Goal: Navigation & Orientation: Find specific page/section

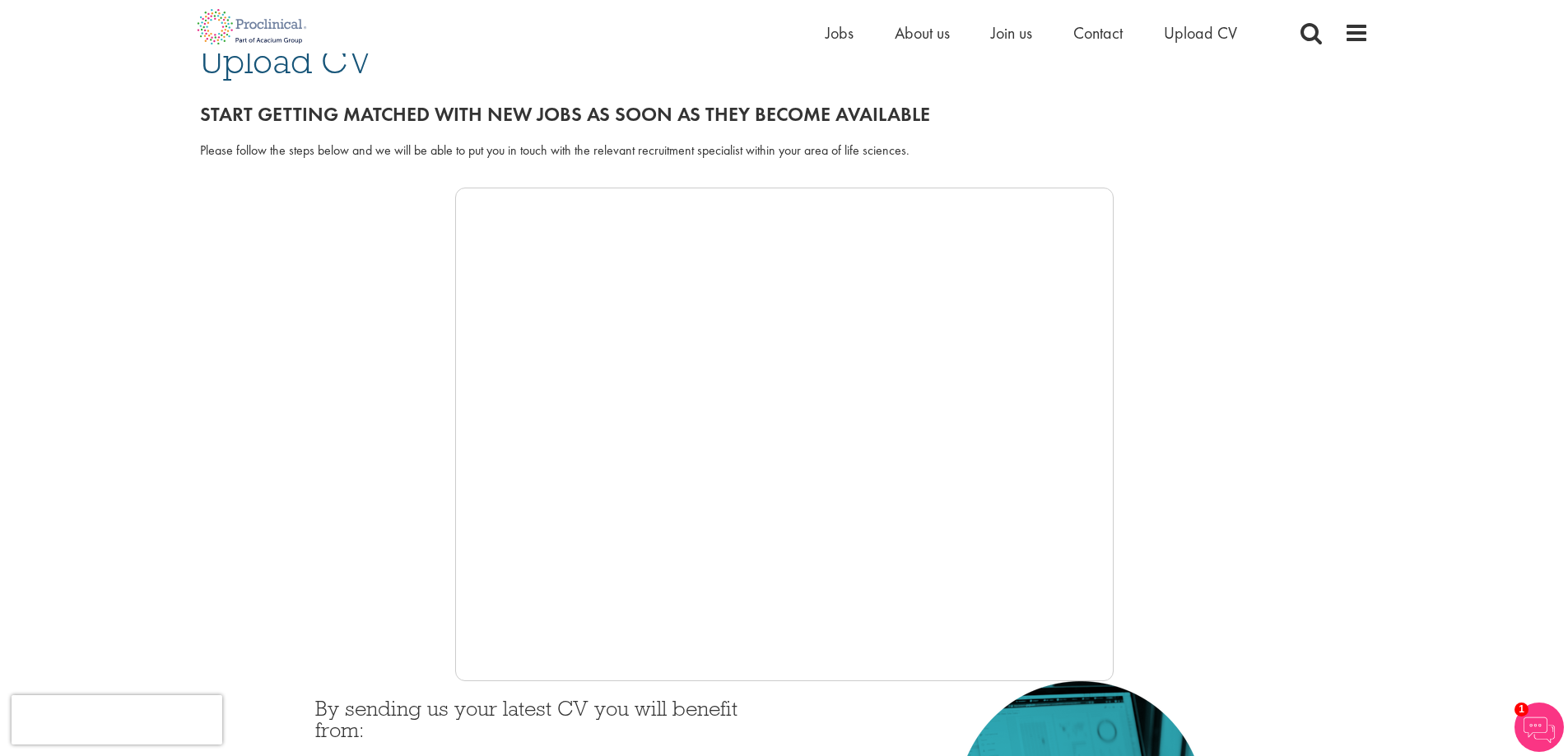
scroll to position [329, 0]
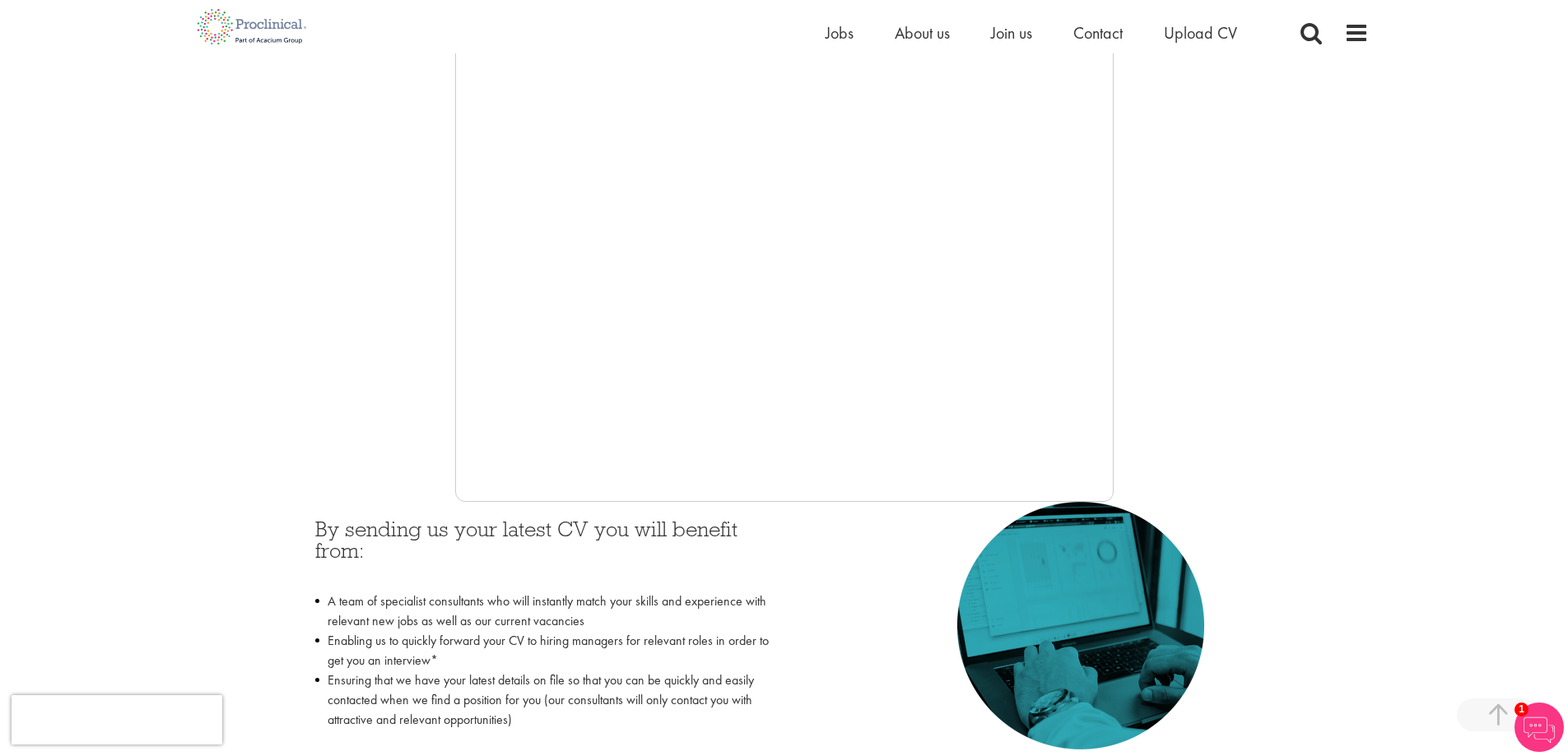
click at [1505, 259] on div "You are here: Home > Upload CV Upload CV Start getting matched with new jobs as…" at bounding box center [784, 670] width 1568 height 1999
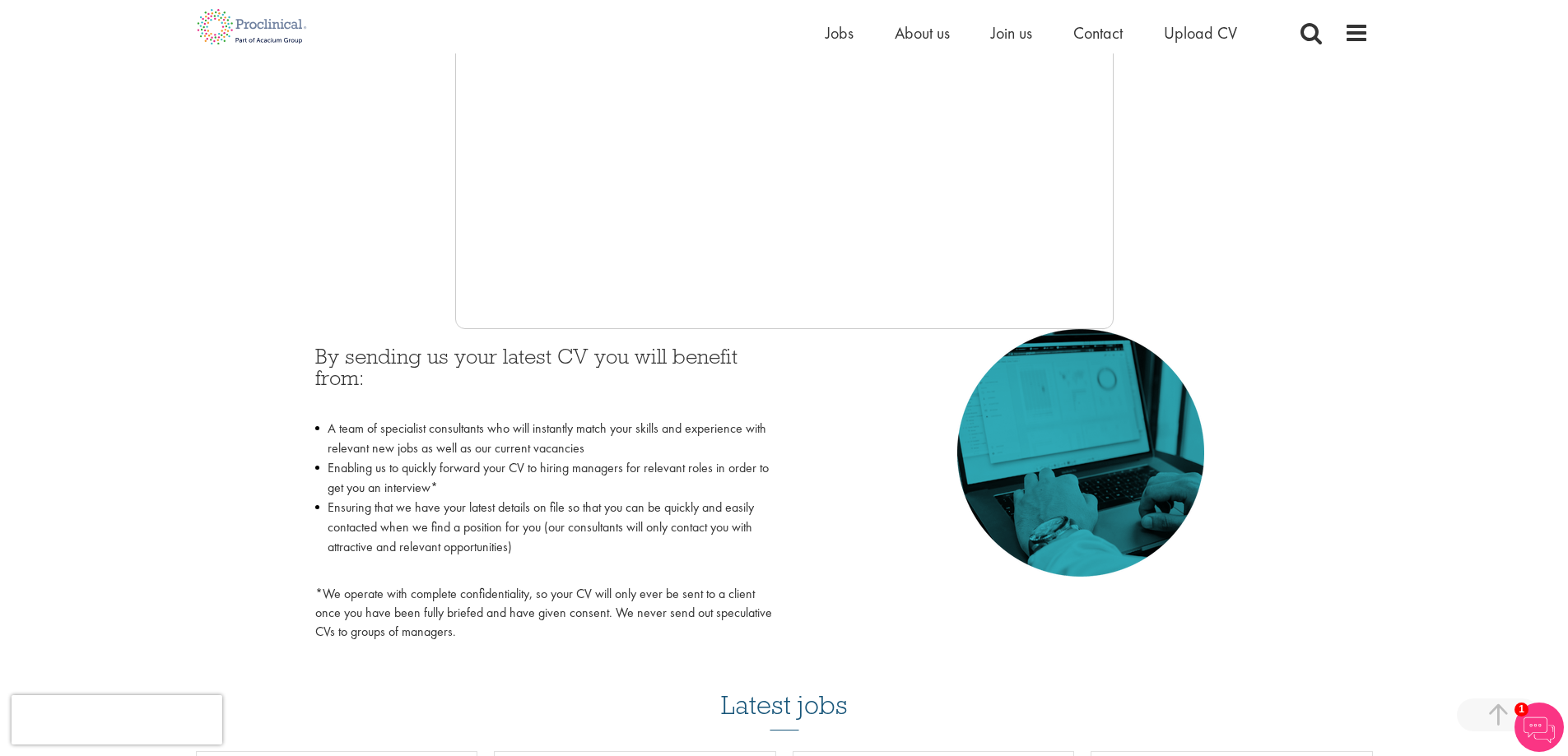
scroll to position [493, 0]
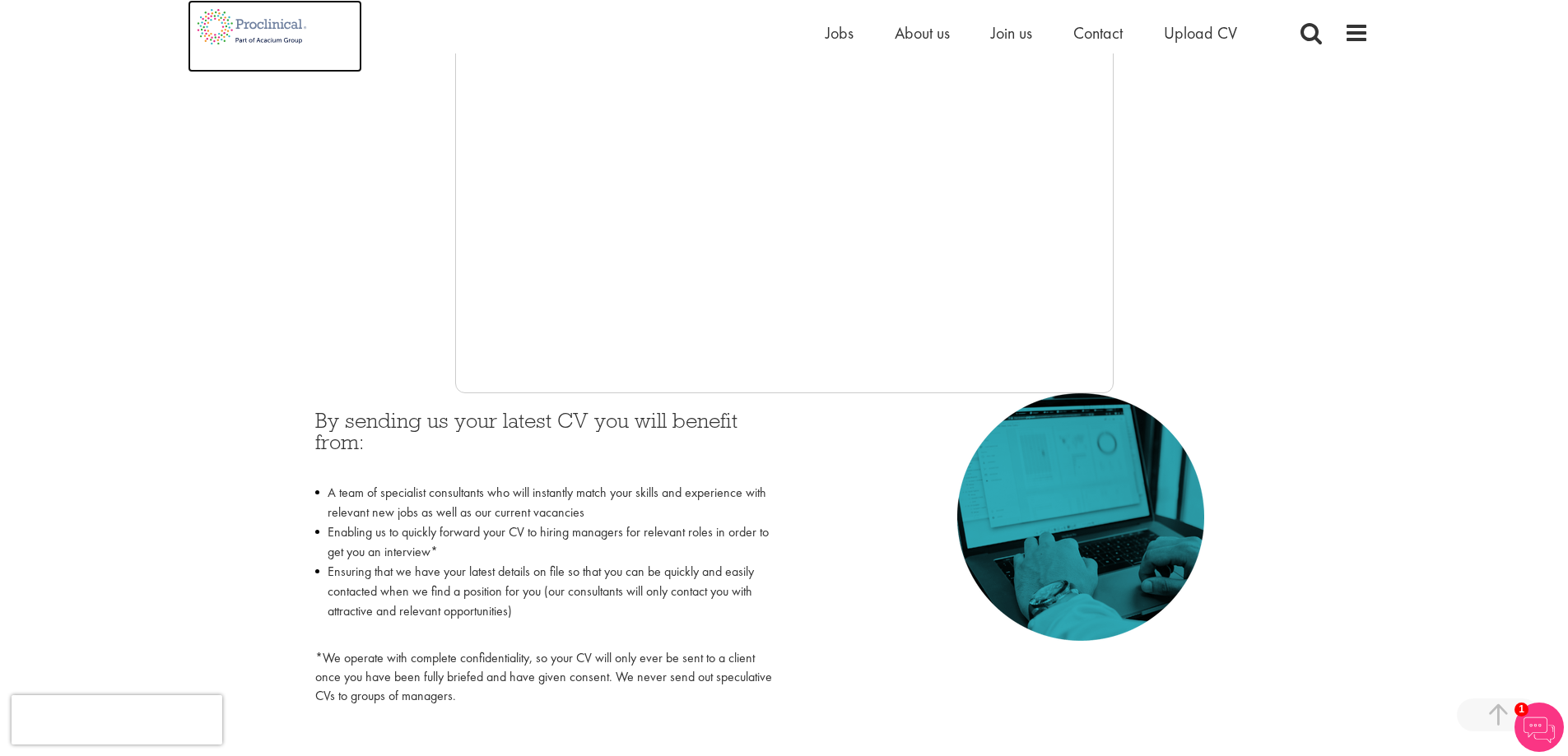
scroll to position [412, 0]
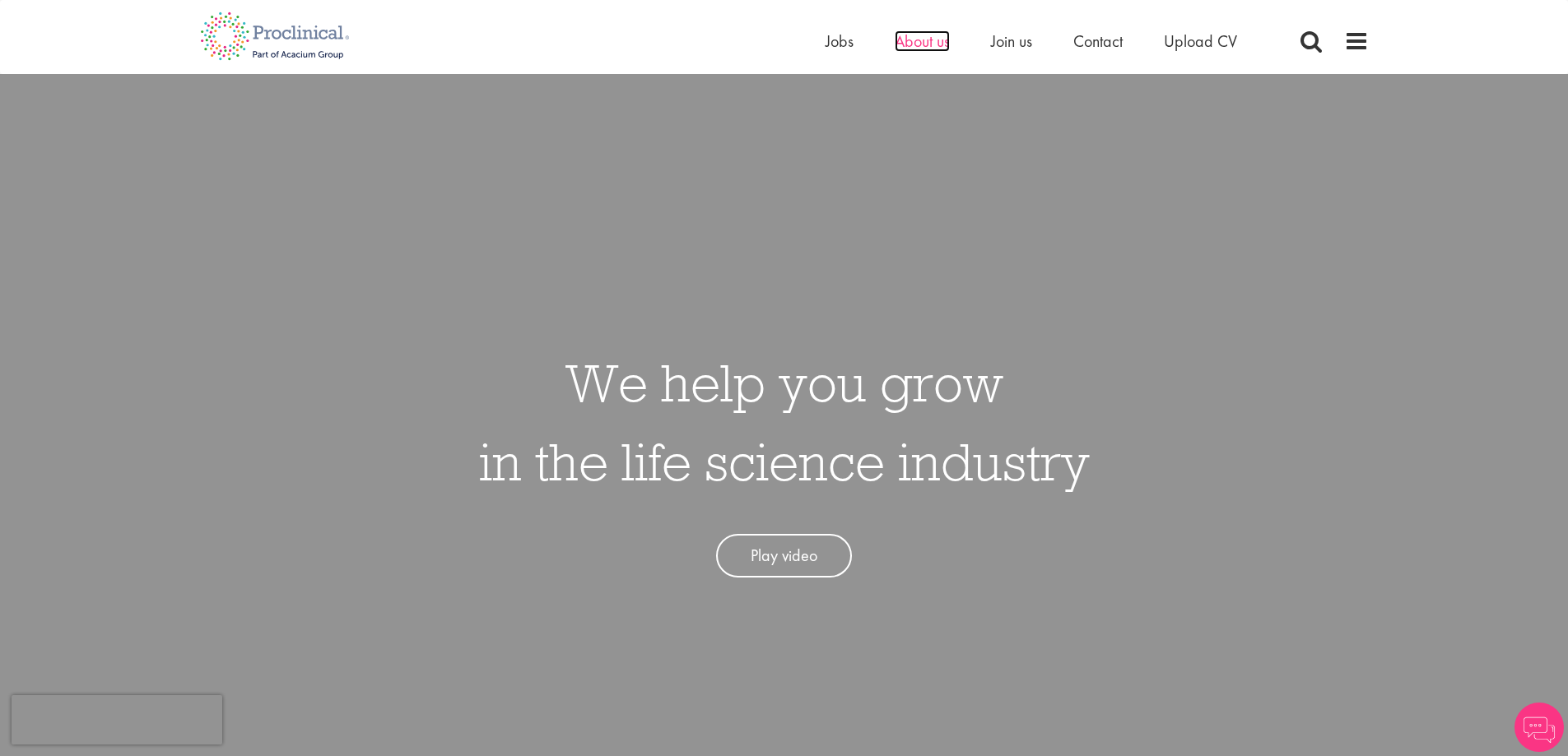
click at [918, 33] on span "About us" at bounding box center [922, 42] width 55 height 22
